Goal: Transaction & Acquisition: Purchase product/service

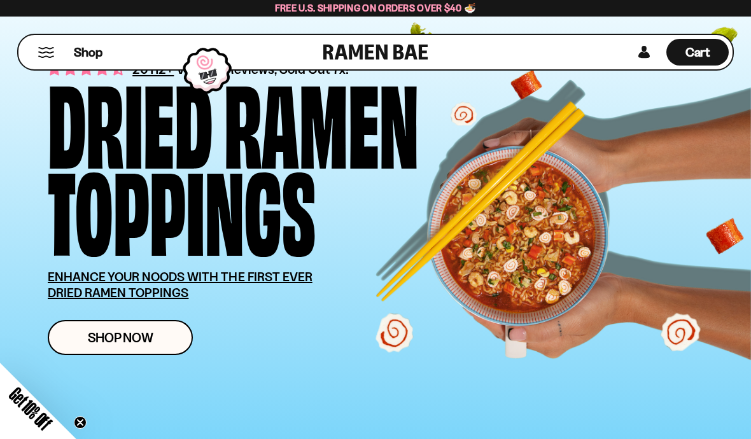
scroll to position [86, 0]
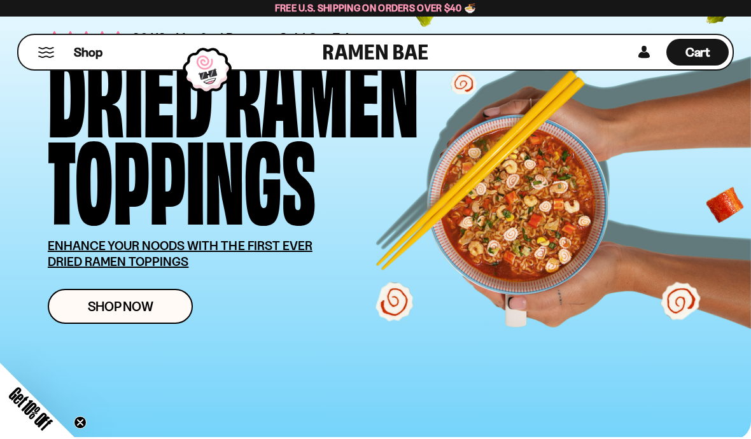
click at [66, 308] on link "Shop Now" at bounding box center [120, 306] width 145 height 35
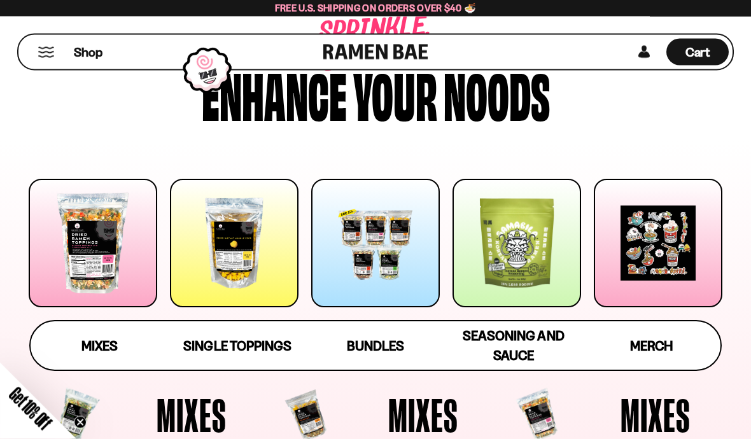
scroll to position [74, 0]
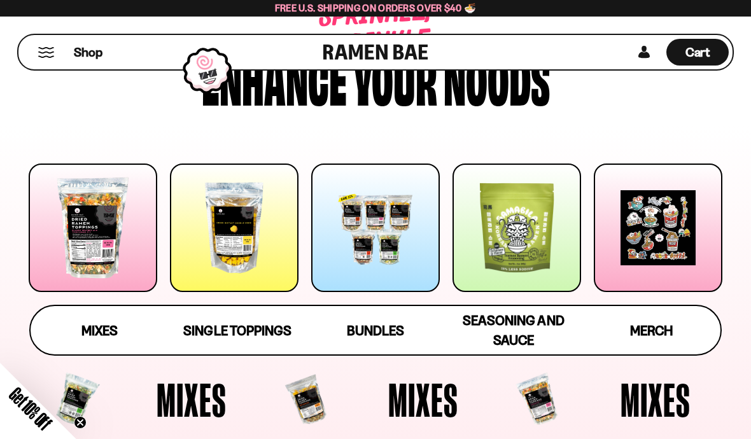
click at [214, 339] on span "Single Toppings" at bounding box center [237, 331] width 108 height 16
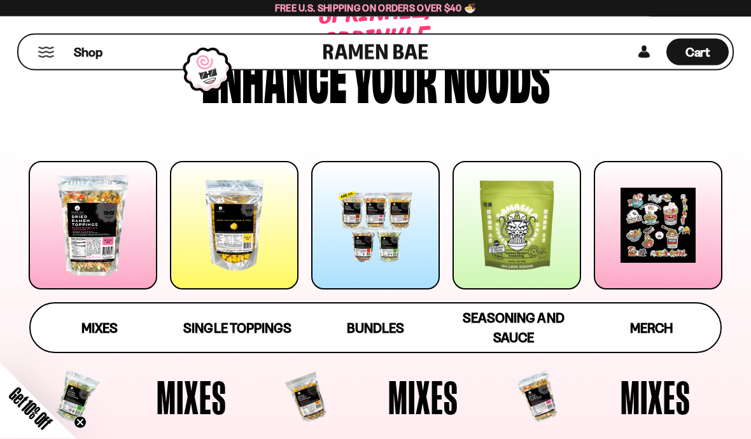
scroll to position [0, 0]
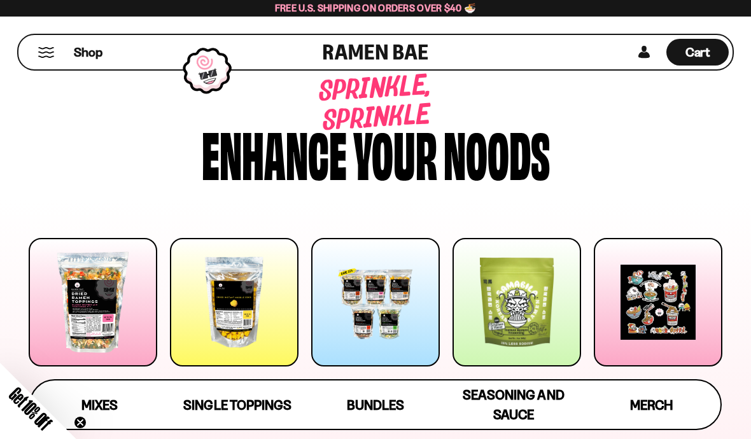
click at [34, 56] on div "Shop" at bounding box center [172, 52] width 301 height 34
click at [63, 54] on div "Shop" at bounding box center [172, 52] width 301 height 34
click at [44, 50] on button "Mobile Menu Trigger" at bounding box center [46, 52] width 17 height 11
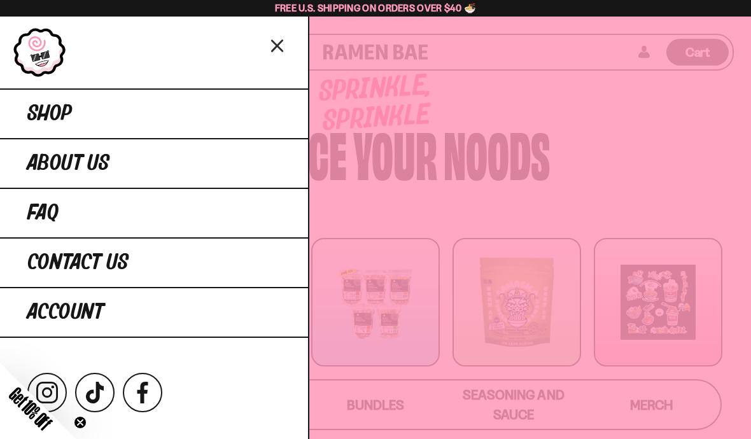
click at [30, 114] on span "Shop" at bounding box center [49, 113] width 45 height 23
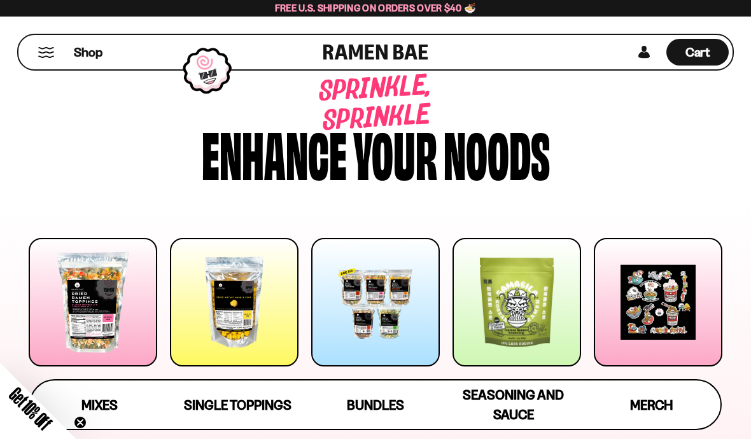
click at [353, 43] on link at bounding box center [375, 52] width 105 height 34
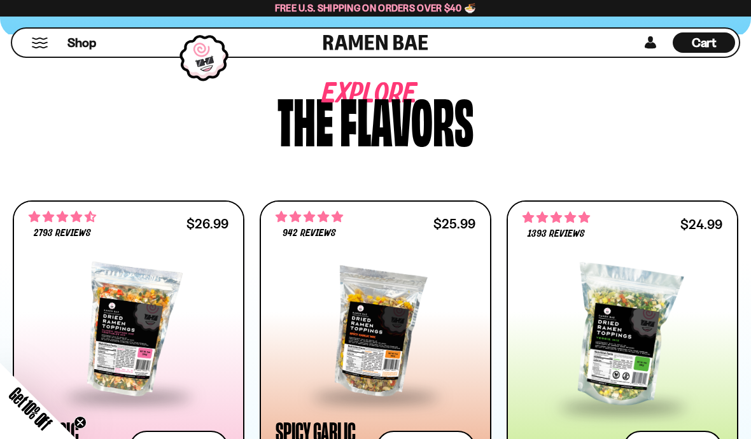
scroll to position [496, 0]
